Goal: Connect with others: Connect with others

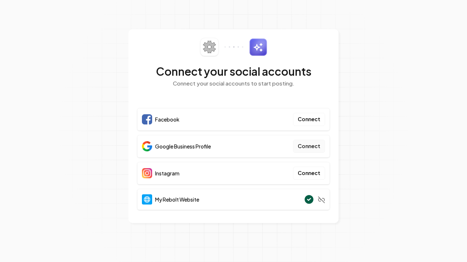
click at [318, 143] on button "Connect" at bounding box center [309, 146] width 32 height 13
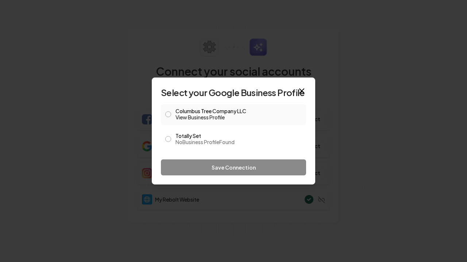
click at [170, 116] on button "Columbus Tree Company LLC View Business Profile" at bounding box center [168, 115] width 6 height 6
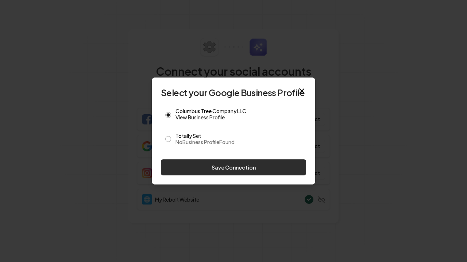
click at [240, 168] on button "Save Connection" at bounding box center [233, 168] width 145 height 16
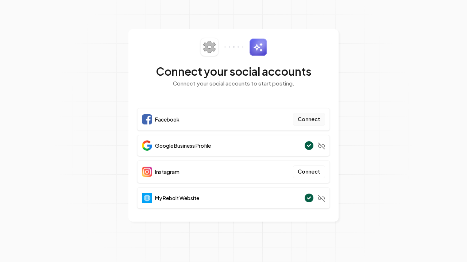
click at [310, 121] on button "Connect" at bounding box center [309, 119] width 32 height 13
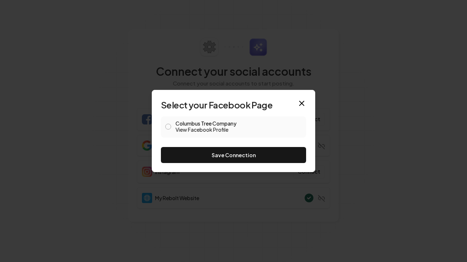
click at [166, 127] on button "Columbus Tree Company View Facebook Profile" at bounding box center [168, 127] width 6 height 6
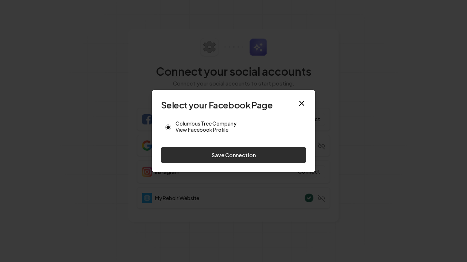
click at [243, 156] on button "Save Connection" at bounding box center [233, 155] width 145 height 16
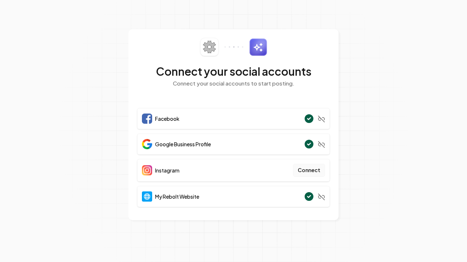
click at [316, 171] on button "Connect" at bounding box center [309, 170] width 32 height 13
